Goal: Task Accomplishment & Management: Use online tool/utility

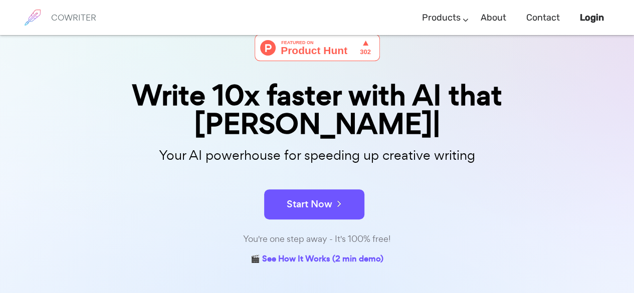
scroll to position [100, 0]
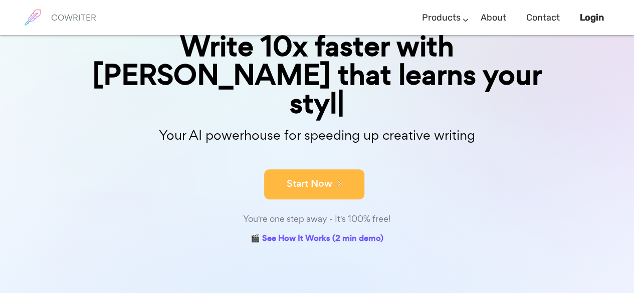
click at [330, 169] on button "Start Now" at bounding box center [314, 184] width 100 height 30
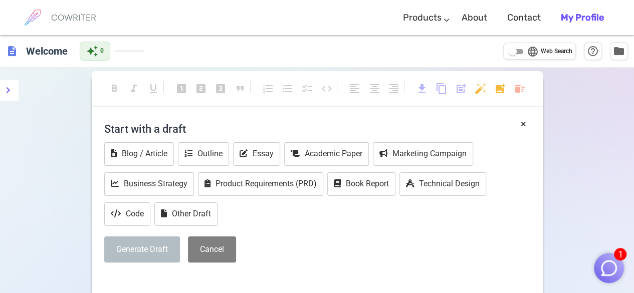
click at [224, 55] on div "description Welcome auto_awesome 0 language Web Search help_outline folder" at bounding box center [317, 51] width 634 height 33
click at [122, 51] on span at bounding box center [129, 51] width 30 height 2
click at [261, 148] on button "Essay" at bounding box center [256, 154] width 47 height 24
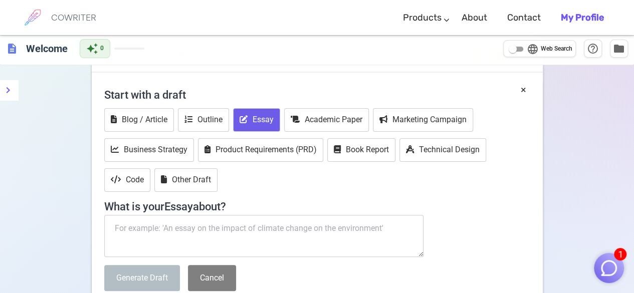
scroll to position [50, 0]
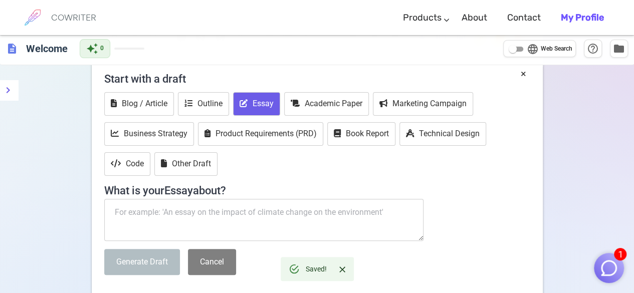
click at [235, 212] on textarea at bounding box center [264, 220] width 320 height 42
drag, startPoint x: 235, startPoint y: 212, endPoint x: 529, endPoint y: 193, distance: 295.3
click at [530, 193] on div "× Start with a draft Blog / Article Outline Essay Academic Paper Marketing Camp…" at bounding box center [317, 191] width 451 height 248
click at [394, 217] on textarea at bounding box center [264, 220] width 320 height 42
paste textarea "Assessment of green consumption status of UFM students and solutions"
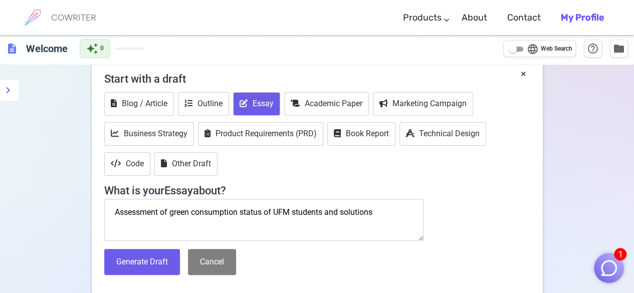
scroll to position [100, 0]
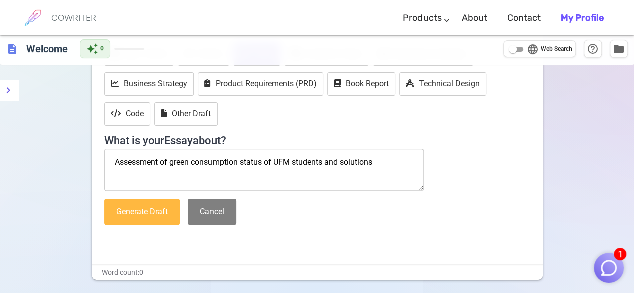
type textarea "Assessment of green consumption status of UFM students and solutions"
click at [155, 216] on button "Generate Draft" at bounding box center [142, 212] width 76 height 27
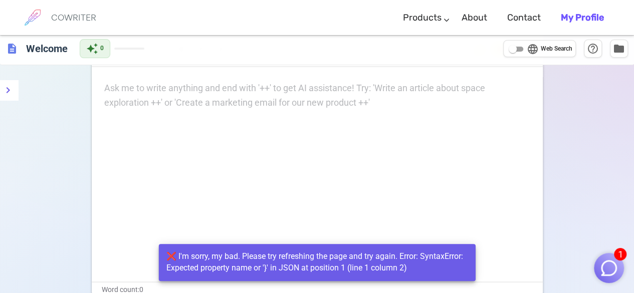
scroll to position [0, 0]
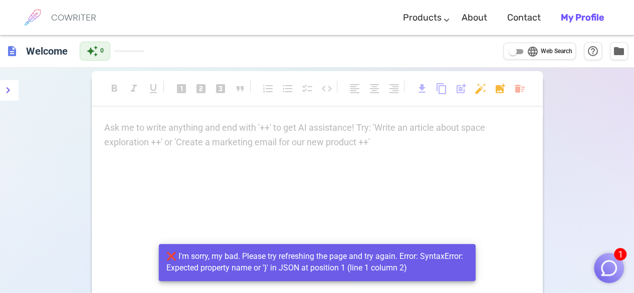
click at [214, 140] on div "Ask me to write anything and end with '++' to get AI assistance! Try: 'Write an…" at bounding box center [317, 135] width 426 height 29
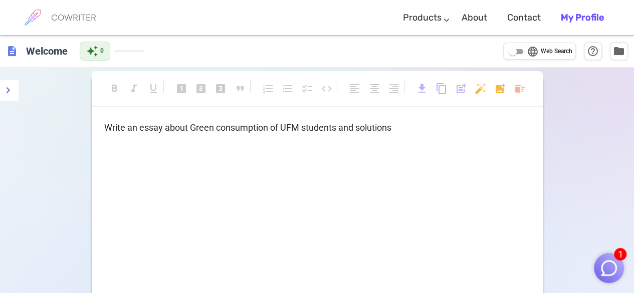
click at [448, 119] on div "format_bold format_italic format_underlined looks_one looks_two looks_3 format_…" at bounding box center [317, 206] width 451 height 262
click at [437, 129] on p "Write an essay about Green consumption of UFM students and solutions" at bounding box center [317, 128] width 426 height 15
drag, startPoint x: 426, startPoint y: 130, endPoint x: 28, endPoint y: 156, distance: 398.3
click at [26, 156] on div "format_bold format_italic format_underlined looks_one looks_two looks_3 format_…" at bounding box center [317, 239] width 634 height 343
click at [398, 125] on p "Write an essay about Green consumption of UFM students and solutions" at bounding box center [317, 128] width 426 height 15
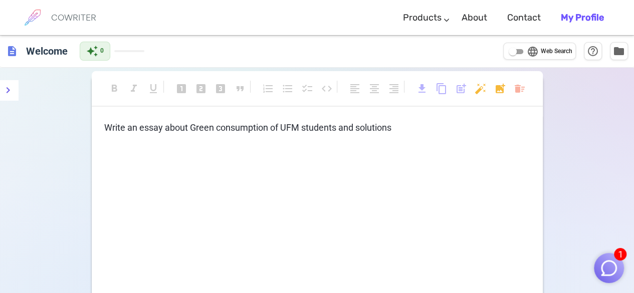
click at [363, 115] on div "format_bold format_italic format_underlined looks_one looks_two looks_3 format_…" at bounding box center [317, 94] width 451 height 46
drag, startPoint x: 412, startPoint y: 132, endPoint x: 81, endPoint y: 141, distance: 330.9
click at [99, 139] on div "Write an essay about Green consumption of UFM students and solutions ﻿" at bounding box center [317, 221] width 451 height 200
click at [255, 137] on div "Write an essay about Green consumption of UFM students and solutions ﻿" at bounding box center [317, 137] width 426 height 33
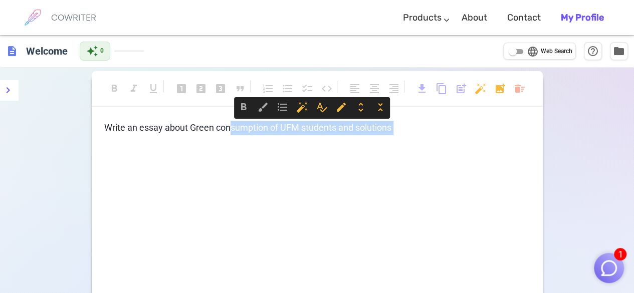
drag, startPoint x: 236, startPoint y: 125, endPoint x: 398, endPoint y: 135, distance: 163.2
click at [389, 136] on div "Write an essay about Green consumption of UFM students and solutions ﻿" at bounding box center [317, 137] width 426 height 33
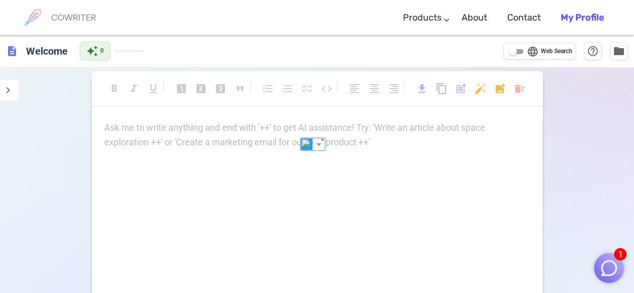
click at [140, 128] on p "Ask me to write anything and end with '++' to get AI assistance! Try: 'Write an…" at bounding box center [317, 128] width 426 height 15
click at [340, 271] on icon "Close" at bounding box center [342, 270] width 6 height 6
click at [287, 156] on div "Ask me to write anything and end with '++' to get AI assistance! Try: 'Write an…" at bounding box center [317, 221] width 451 height 200
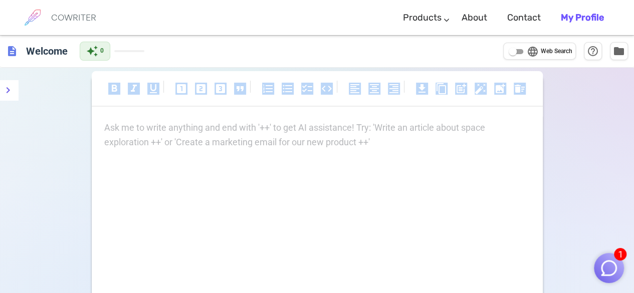
click at [287, 156] on div "Ask me to write anything and end with '++' to get AI assistance! Try: 'Write an…" at bounding box center [317, 221] width 451 height 200
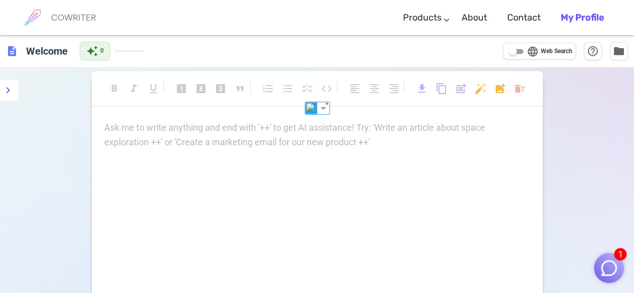
click at [178, 140] on div "Ask me to write anything and end with '++' to get AI assistance! Try: 'Write an…" at bounding box center [317, 135] width 426 height 29
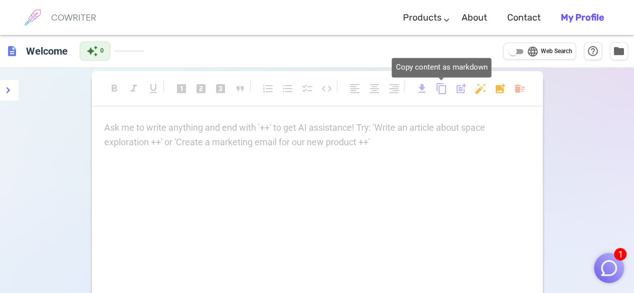
click at [444, 90] on span "content_copy" at bounding box center [442, 89] width 12 height 12
click at [458, 88] on span "post_add" at bounding box center [461, 89] width 12 height 12
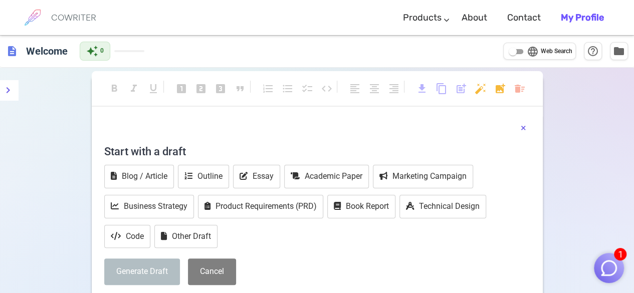
click at [522, 125] on button "×" at bounding box center [524, 128] width 6 height 15
